Goal: Check status: Check status

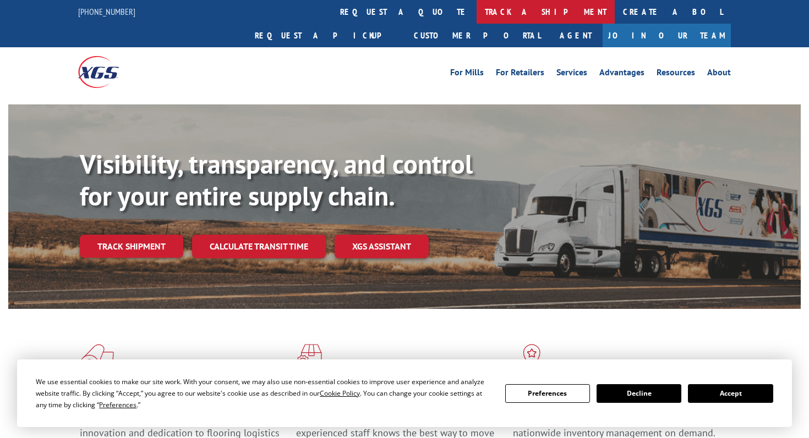
click at [476, 8] on link "track a shipment" at bounding box center [545, 12] width 138 height 24
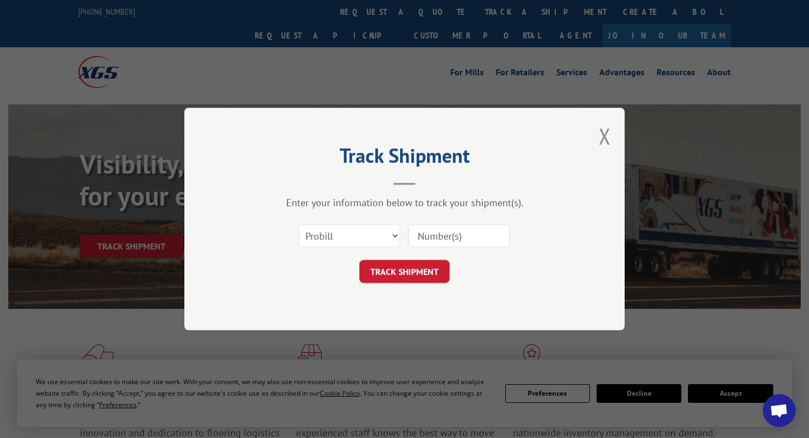
click at [425, 226] on input at bounding box center [458, 235] width 101 height 23
paste input "17667059"
type input "17667059"
click button "TRACK SHIPMENT" at bounding box center [404, 271] width 90 height 23
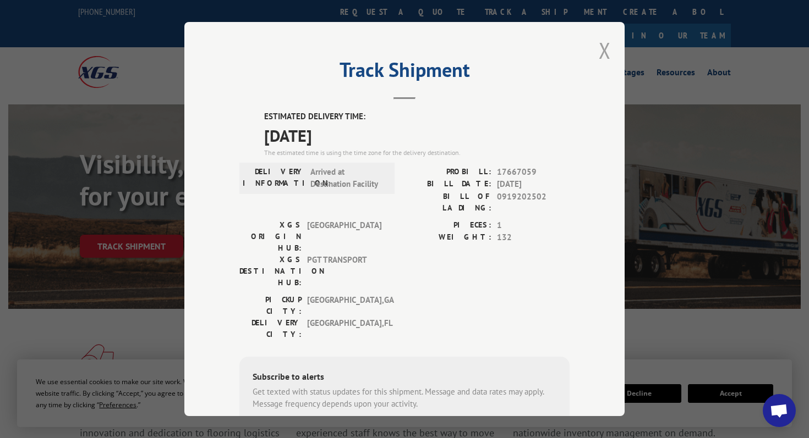
click at [603, 46] on button "Close modal" at bounding box center [605, 50] width 12 height 29
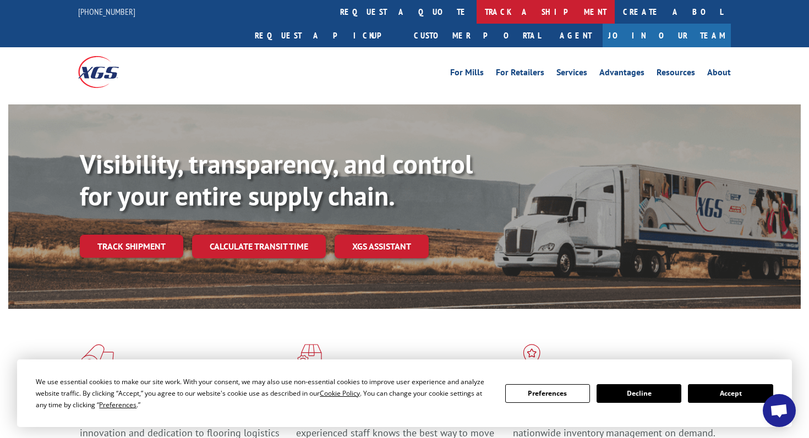
click at [476, 12] on link "track a shipment" at bounding box center [545, 12] width 138 height 24
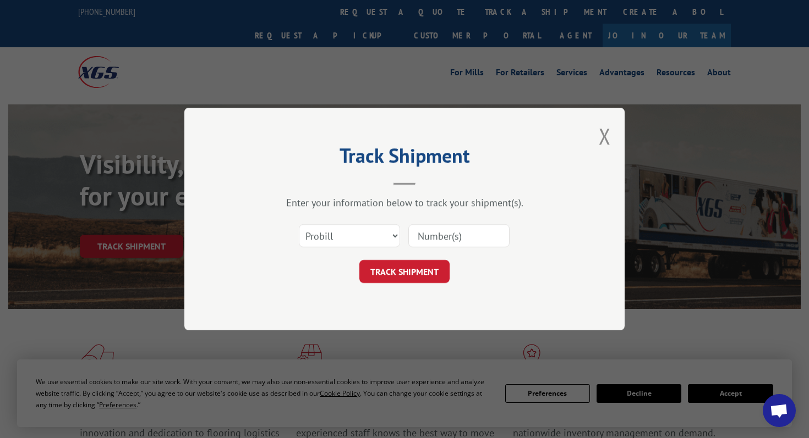
click at [440, 232] on input at bounding box center [458, 235] width 101 height 23
paste input "17667002"
type input "17667002"
click button "TRACK SHIPMENT" at bounding box center [404, 271] width 90 height 23
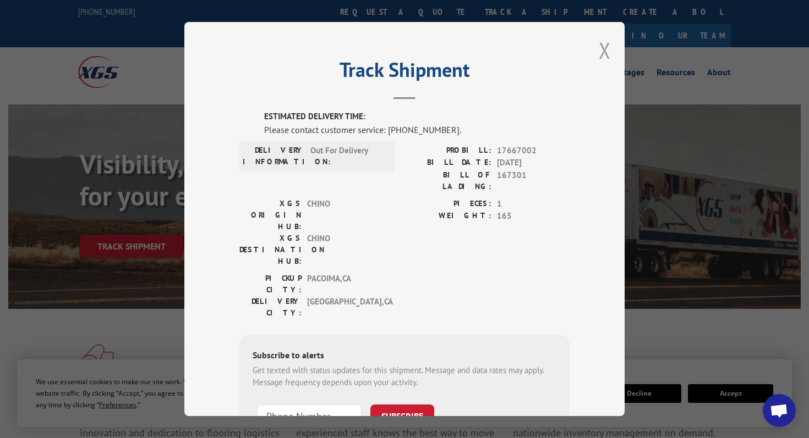
click at [608, 44] on button "Close modal" at bounding box center [605, 50] width 12 height 29
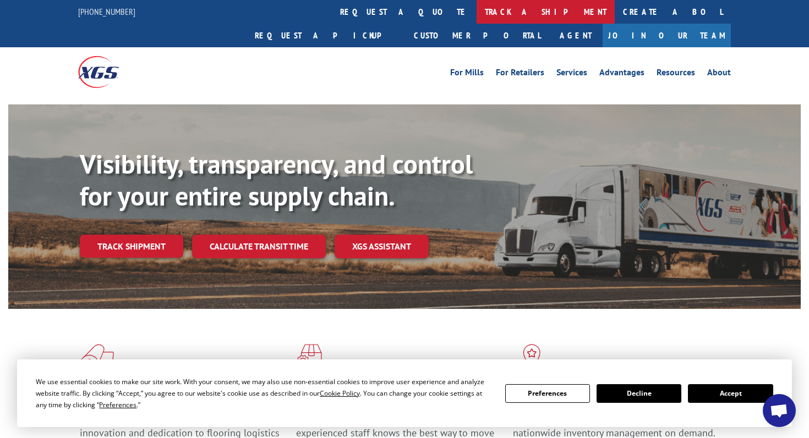
click at [476, 8] on link "track a shipment" at bounding box center [545, 12] width 138 height 24
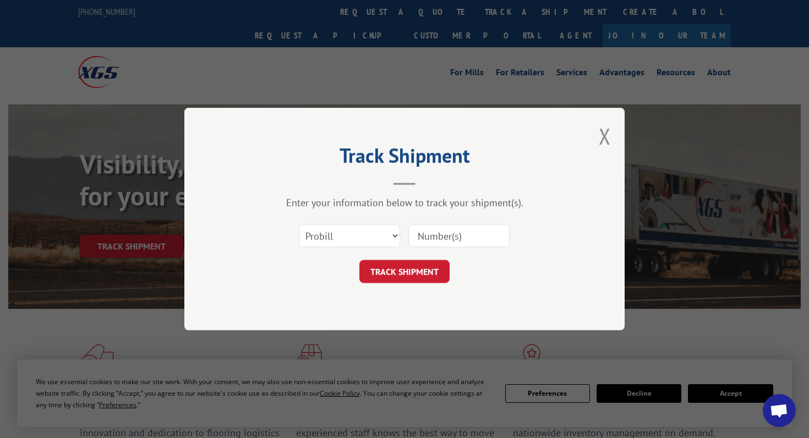
click at [435, 233] on input at bounding box center [458, 235] width 101 height 23
paste input "816264"
type input "816264"
click button "TRACK SHIPMENT" at bounding box center [404, 271] width 90 height 23
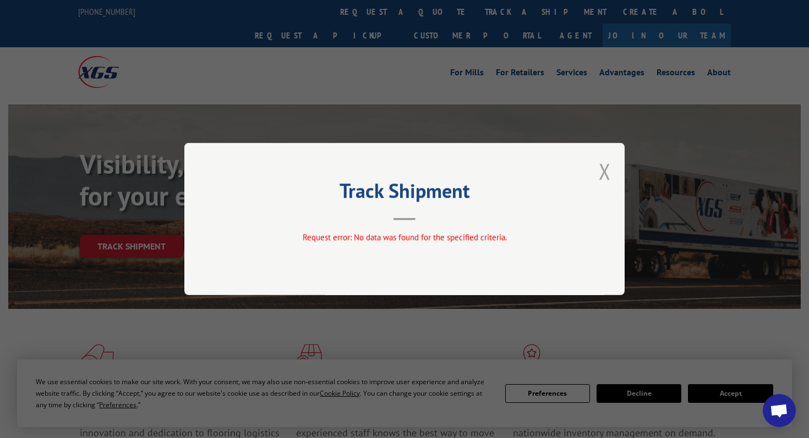
click at [604, 177] on button "Close modal" at bounding box center [605, 171] width 12 height 29
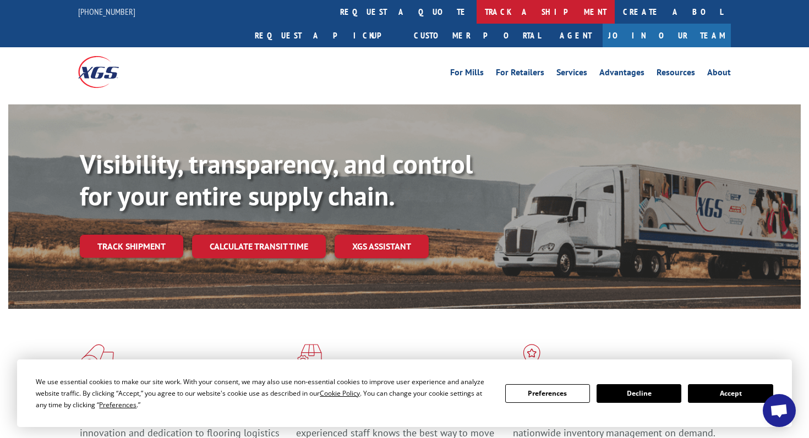
click at [476, 8] on link "track a shipment" at bounding box center [545, 12] width 138 height 24
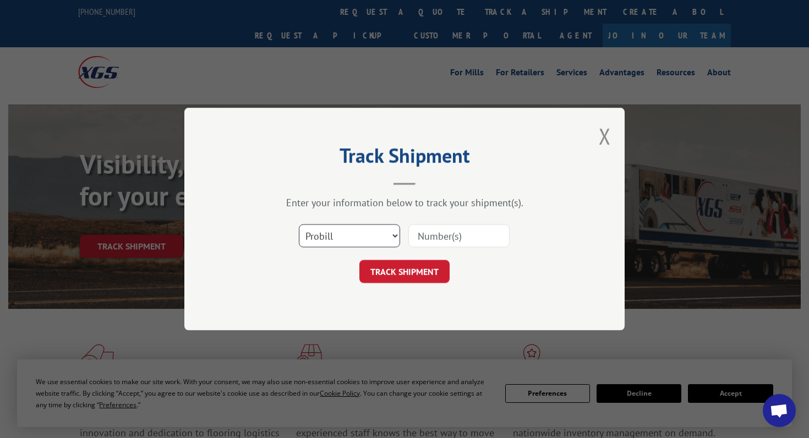
click at [349, 240] on select "Select category... Probill BOL PO" at bounding box center [349, 235] width 101 height 23
select select "bol"
click at [299, 224] on select "Select category... Probill BOL PO" at bounding box center [349, 235] width 101 height 23
click at [422, 239] on input at bounding box center [458, 235] width 101 height 23
paste input "816264"
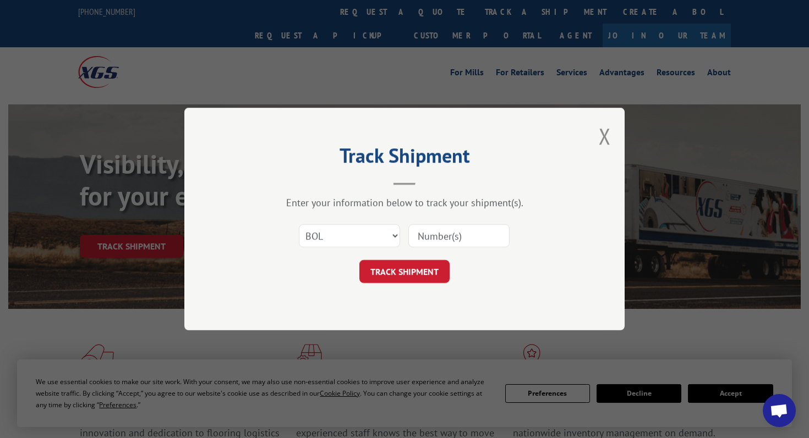
type input "816264"
click button "TRACK SHIPMENT" at bounding box center [404, 271] width 90 height 23
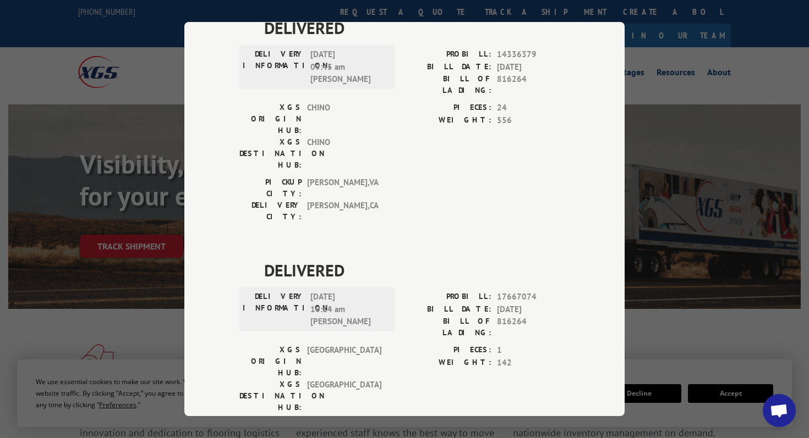
scroll to position [101, 0]
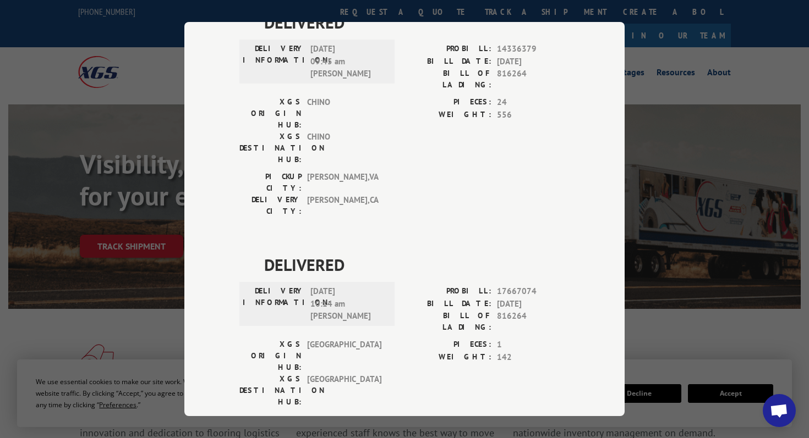
click at [683, 40] on div "Track Shipment DELIVERED DELIVERY INFORMATION: [DATE] 09:45 am [PERSON_NAME]: 1…" at bounding box center [404, 219] width 809 height 438
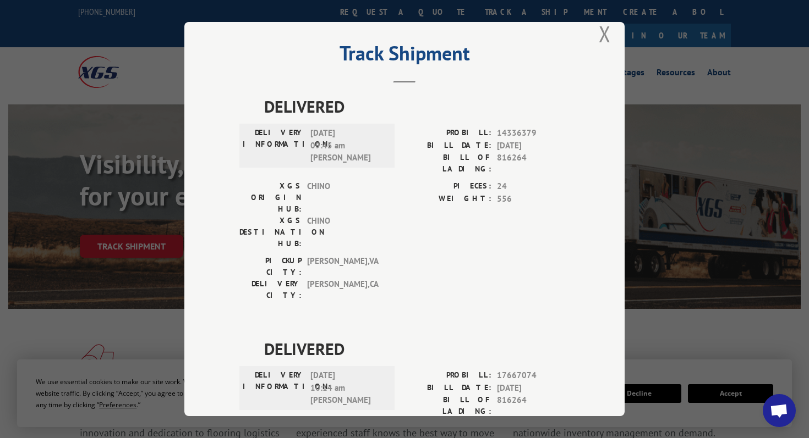
scroll to position [0, 0]
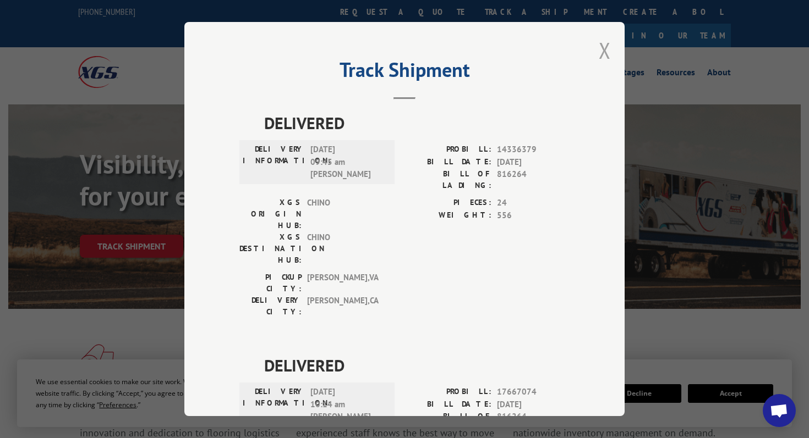
click at [606, 54] on button "Close modal" at bounding box center [605, 50] width 12 height 29
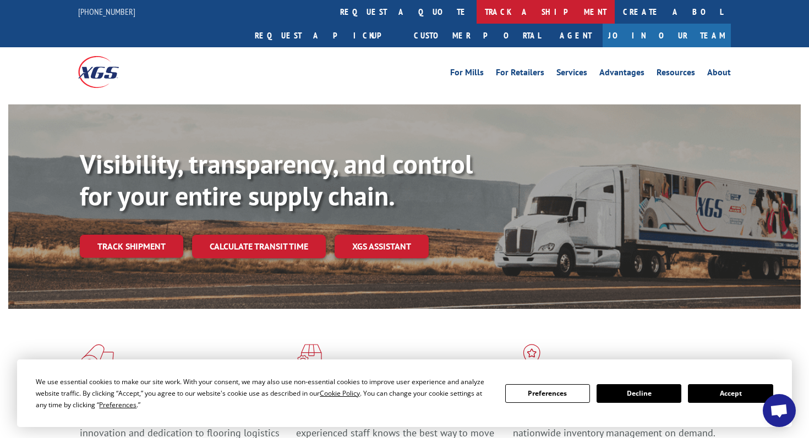
click at [476, 19] on link "track a shipment" at bounding box center [545, 12] width 138 height 24
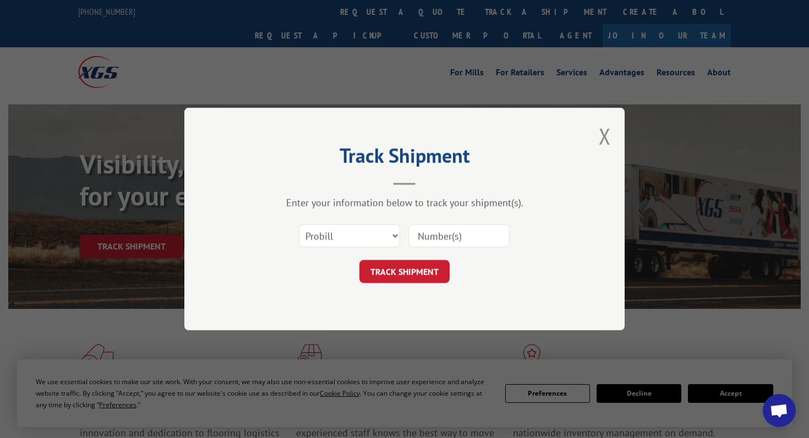
click at [429, 238] on input at bounding box center [458, 235] width 101 height 23
paste input "16288859"
type input "16288859"
click button "TRACK SHIPMENT" at bounding box center [404, 271] width 90 height 23
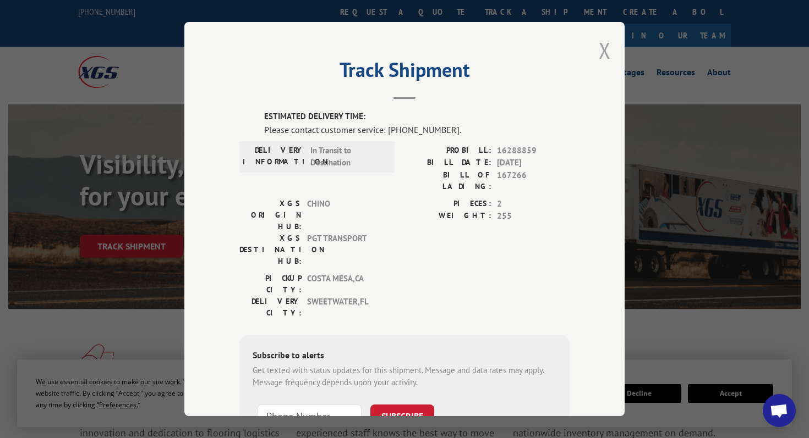
click at [602, 53] on button "Close modal" at bounding box center [605, 50] width 12 height 29
